Goal: Use online tool/utility: Utilize a website feature to perform a specific function

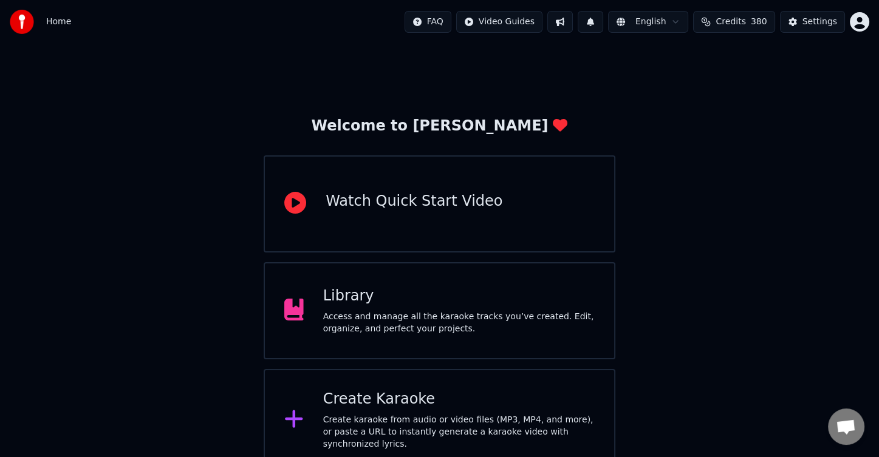
click at [429, 435] on div "Create karaoke from audio or video files (MP3, MP4, and more), or paste a URL t…" at bounding box center [458, 432] width 271 height 36
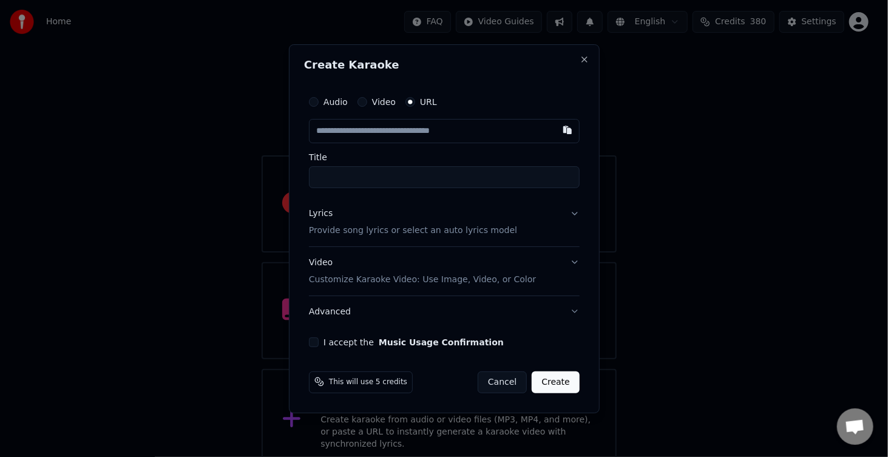
click at [354, 131] on input "text" at bounding box center [444, 131] width 271 height 24
type input "**********"
click at [316, 343] on button "I accept the Music Usage Confirmation" at bounding box center [314, 342] width 10 height 10
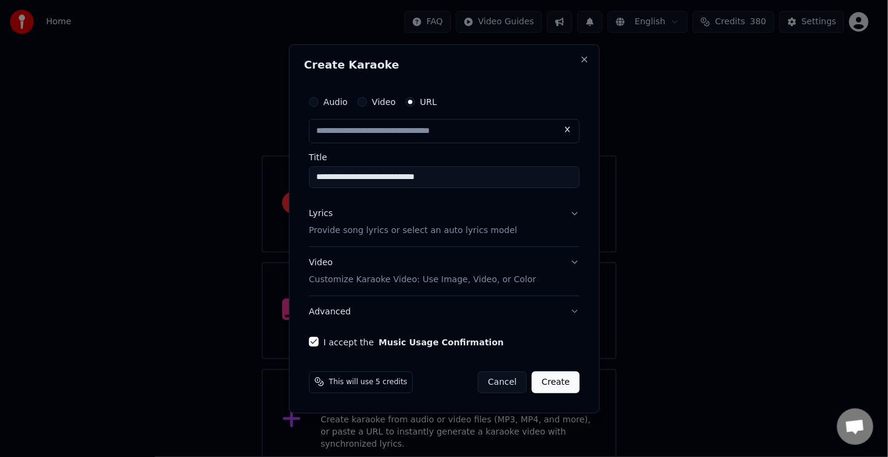
click at [528, 219] on button "Lyrics Provide song lyrics or select an auto lyrics model" at bounding box center [444, 222] width 271 height 49
type input "**********"
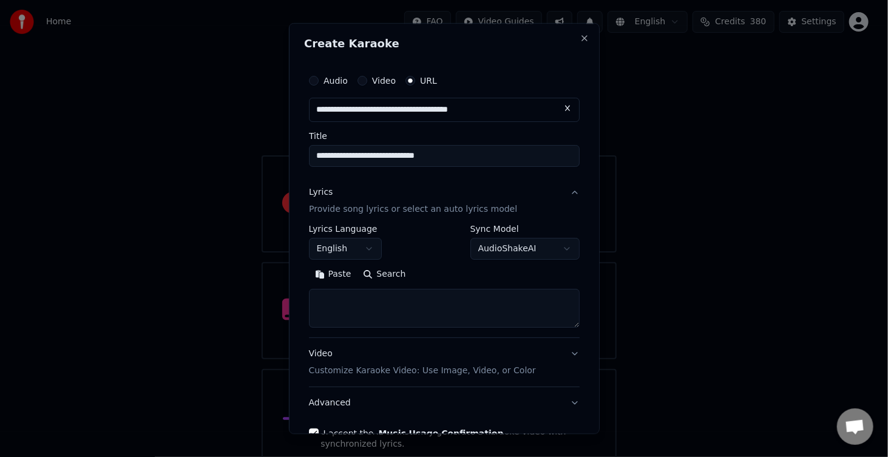
click at [345, 303] on textarea at bounding box center [444, 309] width 271 height 39
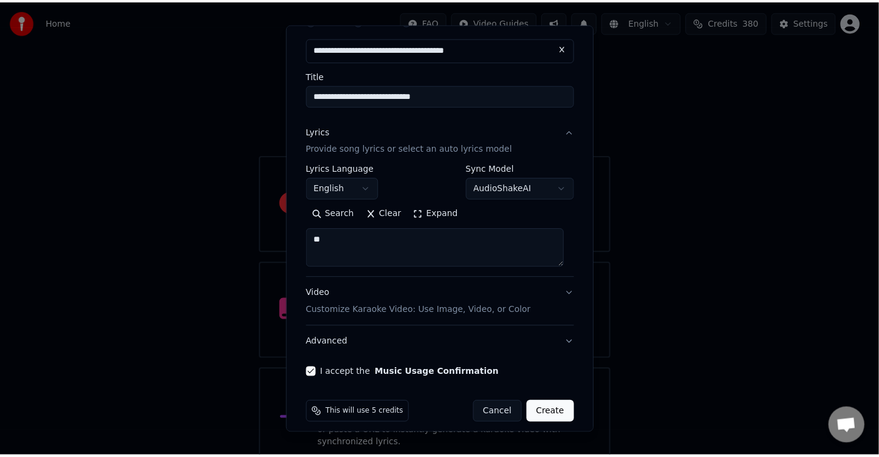
scroll to position [70, 0]
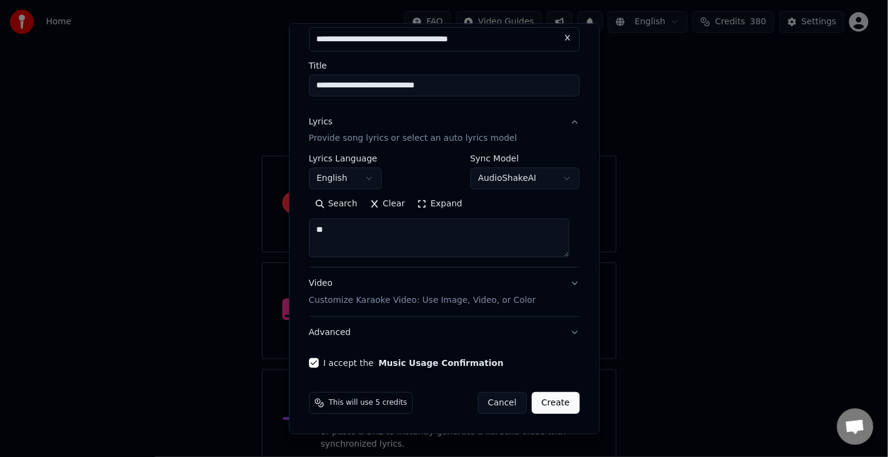
type textarea "**"
click at [542, 401] on button "Create" at bounding box center [556, 404] width 48 height 22
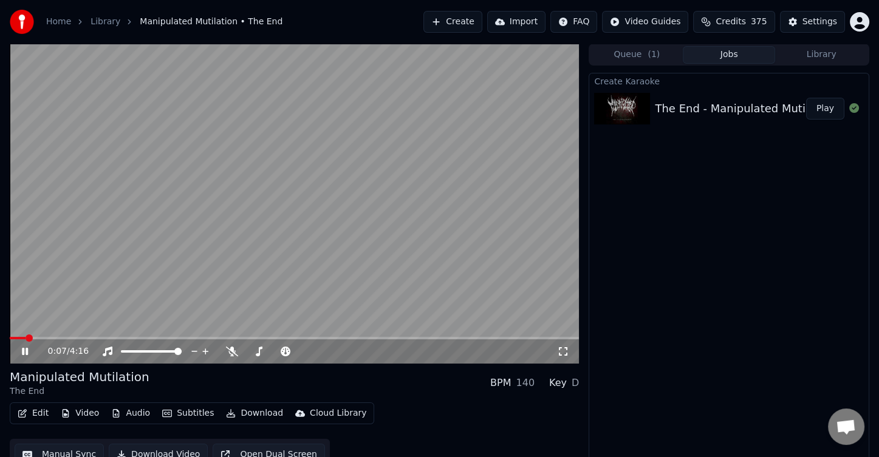
click at [197, 412] on button "Subtitles" at bounding box center [187, 413] width 61 height 17
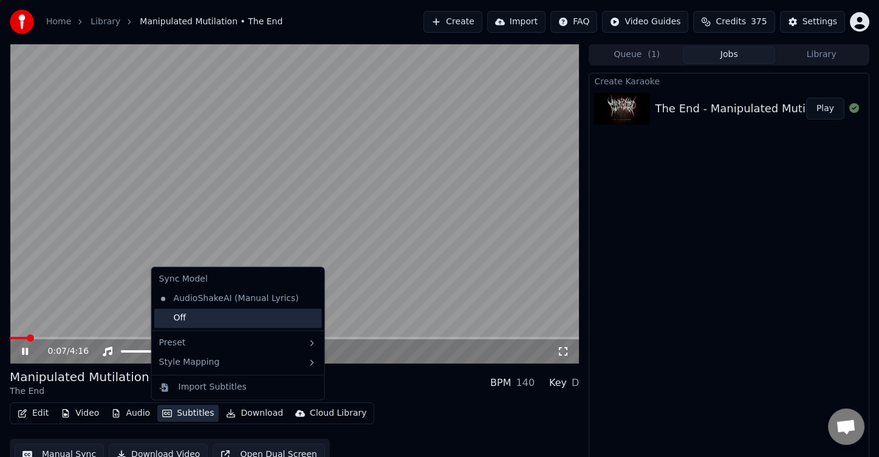
click at [214, 315] on div "Off" at bounding box center [238, 317] width 168 height 19
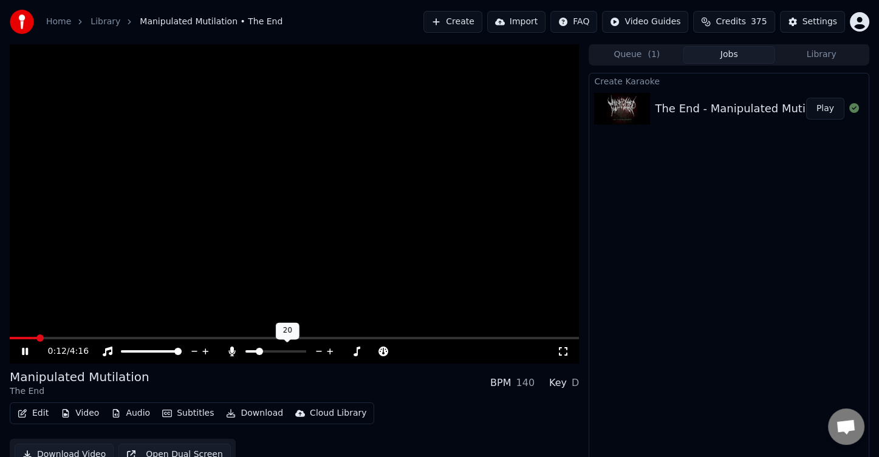
click at [257, 353] on span at bounding box center [259, 351] width 7 height 7
click at [98, 338] on span at bounding box center [294, 338] width 569 height 2
click at [174, 339] on span at bounding box center [294, 338] width 569 height 2
click at [320, 353] on icon at bounding box center [319, 351] width 12 height 12
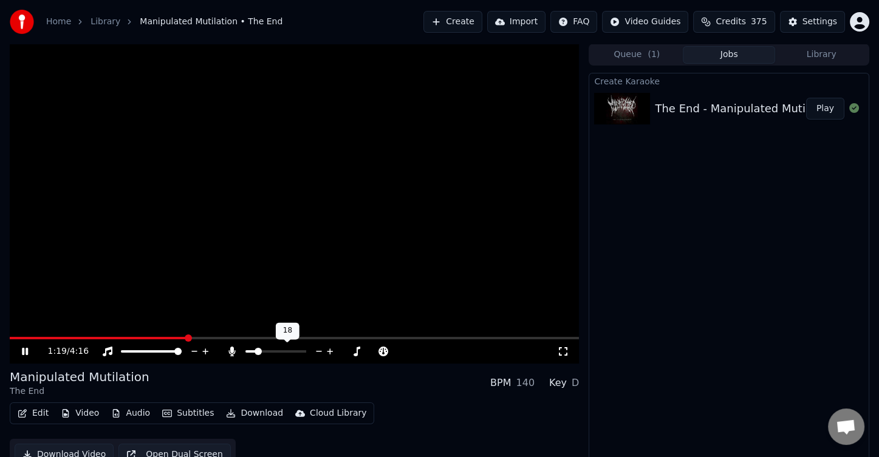
click at [320, 353] on icon at bounding box center [319, 351] width 12 height 12
click at [327, 352] on icon at bounding box center [330, 351] width 12 height 12
click at [203, 337] on span at bounding box center [294, 338] width 569 height 2
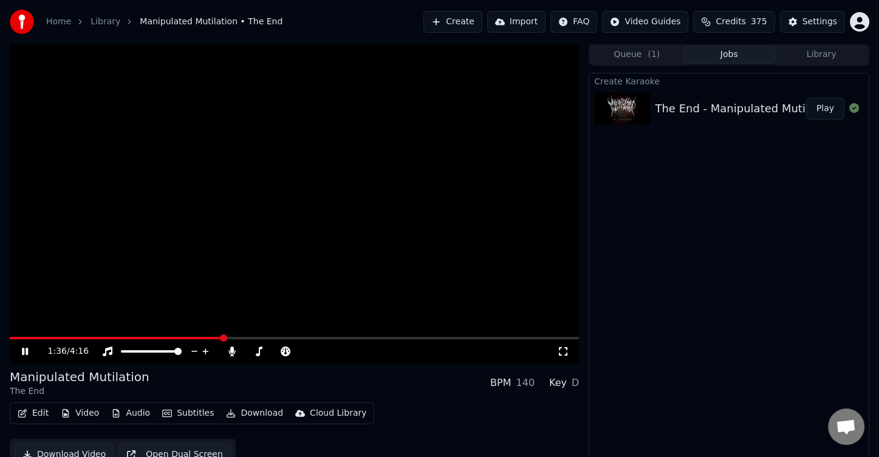
click at [222, 339] on span at bounding box center [294, 338] width 569 height 2
click at [248, 338] on span at bounding box center [294, 338] width 569 height 2
click at [262, 337] on span at bounding box center [294, 338] width 569 height 2
click at [283, 337] on span at bounding box center [294, 338] width 569 height 2
click at [271, 339] on span at bounding box center [155, 338] width 291 height 2
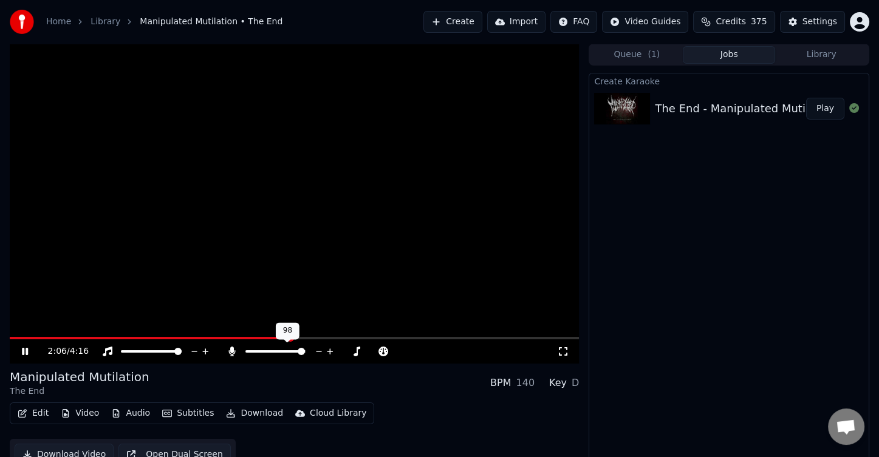
click at [304, 355] on span at bounding box center [301, 351] width 7 height 7
click at [358, 338] on span at bounding box center [294, 338] width 569 height 2
click at [383, 338] on span at bounding box center [294, 338] width 569 height 2
click at [410, 338] on span at bounding box center [294, 338] width 569 height 2
click at [445, 338] on span at bounding box center [294, 338] width 569 height 2
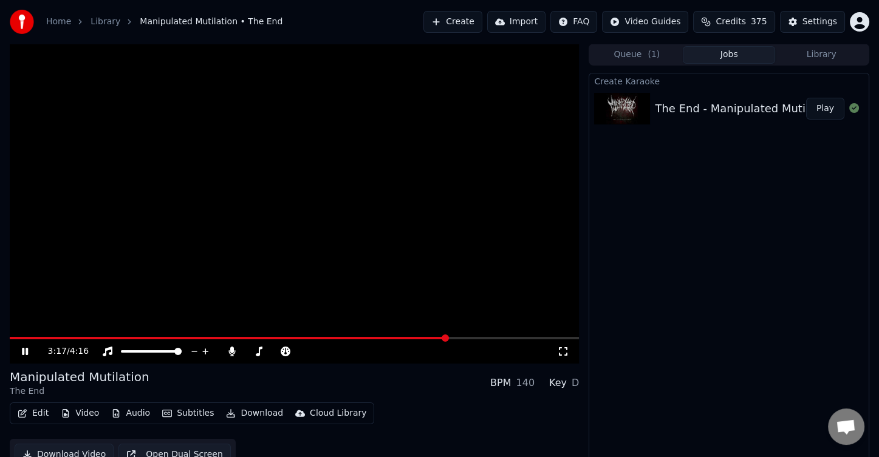
click at [477, 339] on span at bounding box center [294, 338] width 569 height 2
click at [504, 338] on span at bounding box center [294, 338] width 569 height 2
click at [533, 339] on span at bounding box center [294, 338] width 569 height 2
click at [554, 340] on div "3:58 / 4:16" at bounding box center [294, 351] width 569 height 24
click at [554, 339] on div "3:58 / 4:16" at bounding box center [294, 351] width 569 height 24
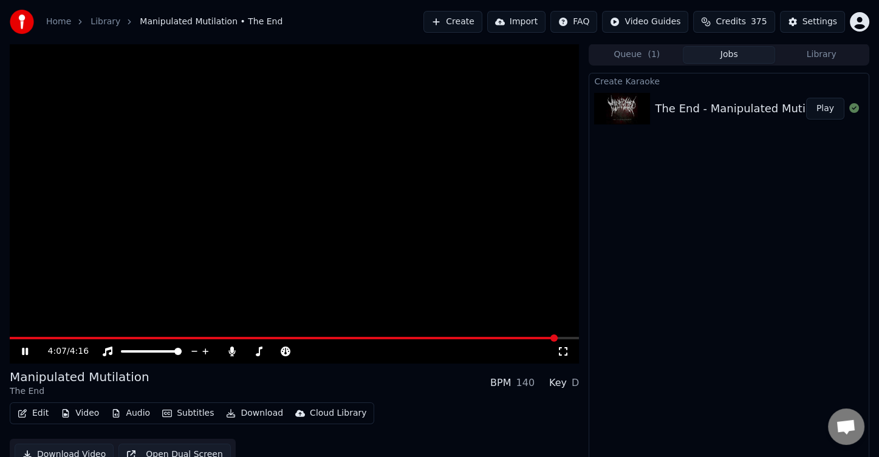
click at [557, 337] on span at bounding box center [294, 338] width 569 height 2
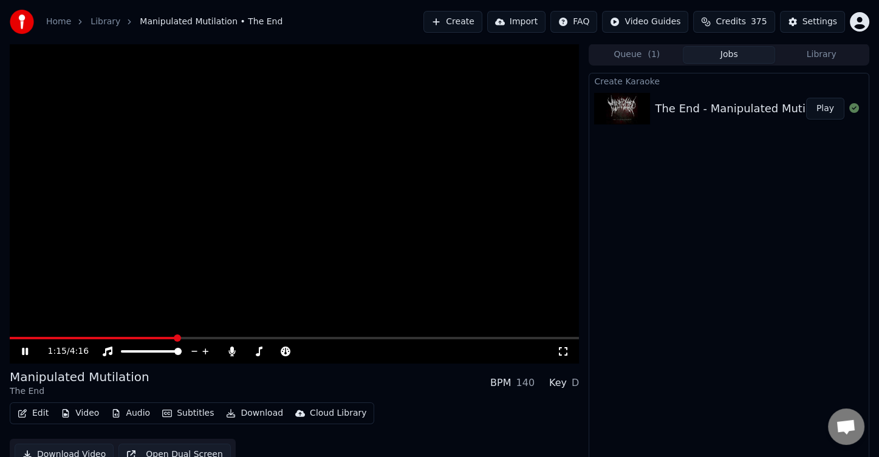
click at [175, 338] on span at bounding box center [93, 338] width 166 height 2
